Goal: Task Accomplishment & Management: Complete application form

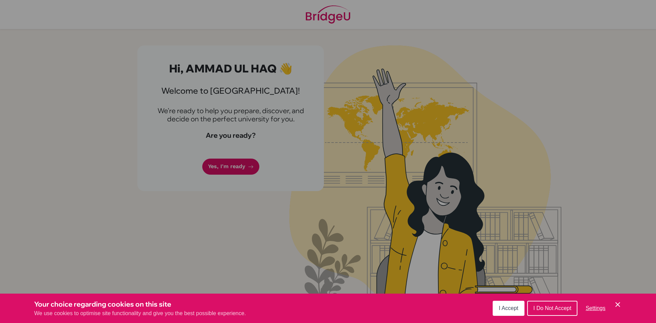
click at [518, 316] on div "I Accept I Do Not Accept Settings Cookie Control Close Icon" at bounding box center [557, 308] width 129 height 18
click at [518, 308] on span "I Accept" at bounding box center [508, 308] width 19 height 6
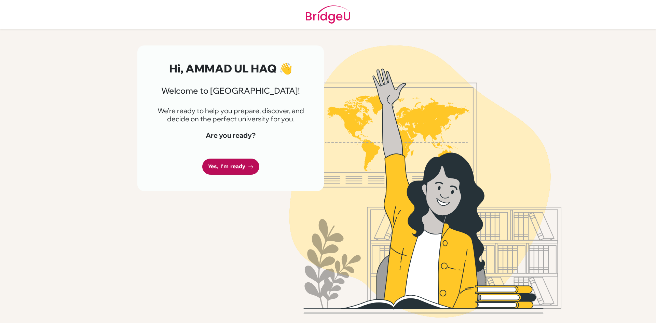
click at [243, 159] on link "Yes, I'm ready" at bounding box center [230, 167] width 57 height 16
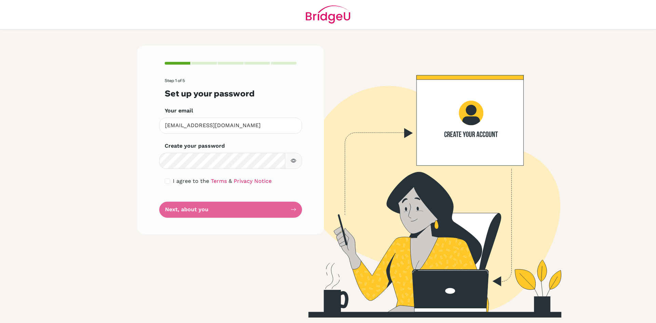
click at [224, 169] on form "Step 1 of 5 Set up your password Your email ammadsiddiqui@istanbulint.com Inval…" at bounding box center [231, 147] width 132 height 139
click at [170, 184] on div "I agree to the Terms & Privacy Notice" at bounding box center [231, 181] width 132 height 8
click at [166, 183] on input "checkbox" at bounding box center [167, 180] width 5 height 5
checkbox input "true"
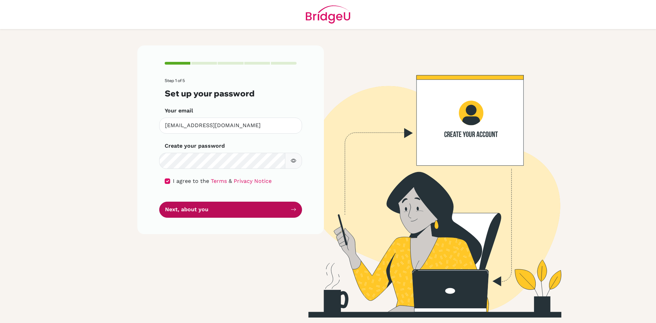
click at [184, 209] on button "Next, about you" at bounding box center [230, 210] width 143 height 16
